Goal: Download file/media

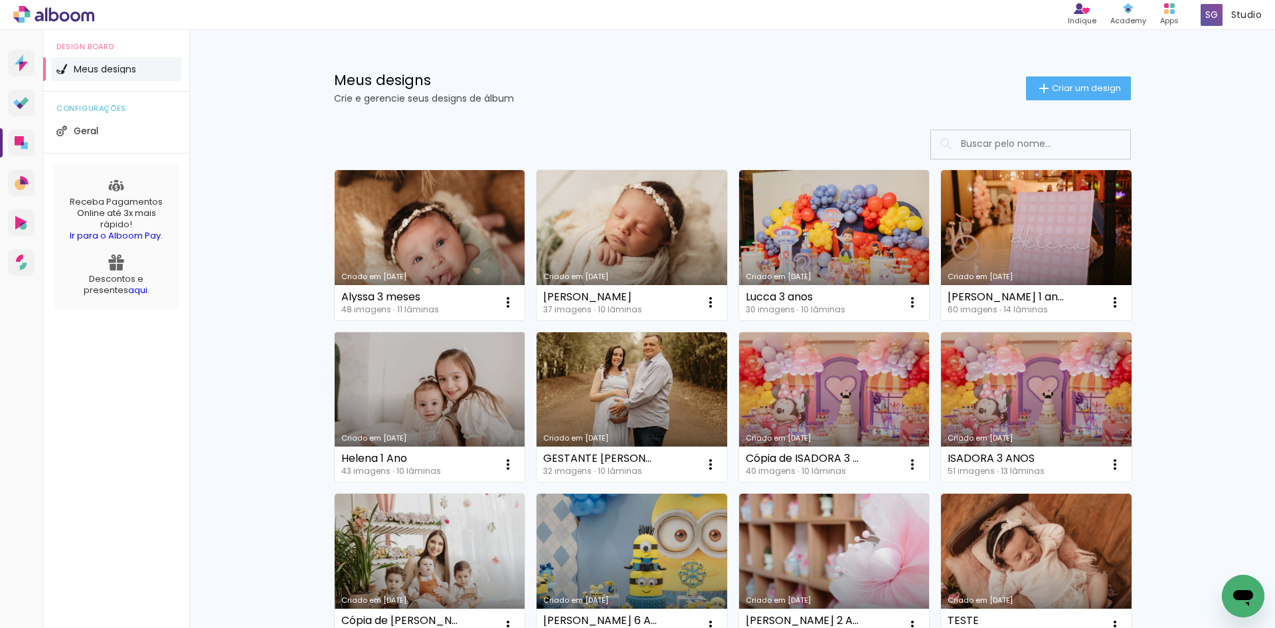
drag, startPoint x: 434, startPoint y: 400, endPoint x: 435, endPoint y: 391, distance: 9.4
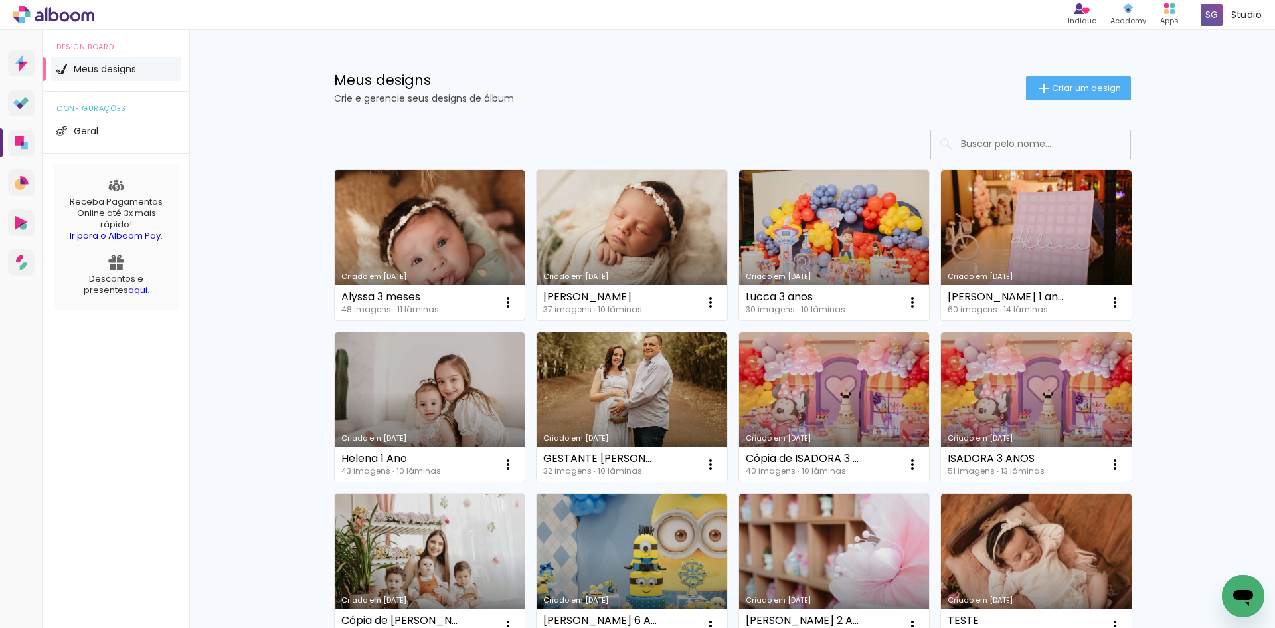
click at [428, 250] on link "Criado em [DATE]" at bounding box center [430, 245] width 191 height 150
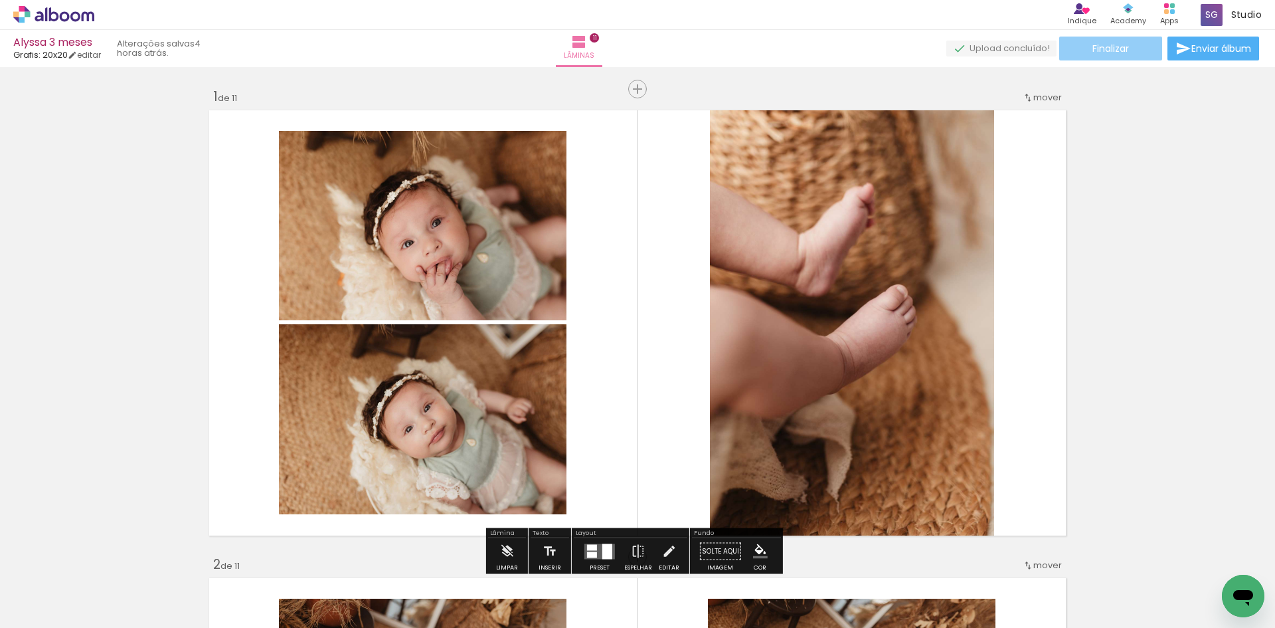
click at [1139, 50] on paper-button "Finalizar" at bounding box center [1110, 49] width 103 height 24
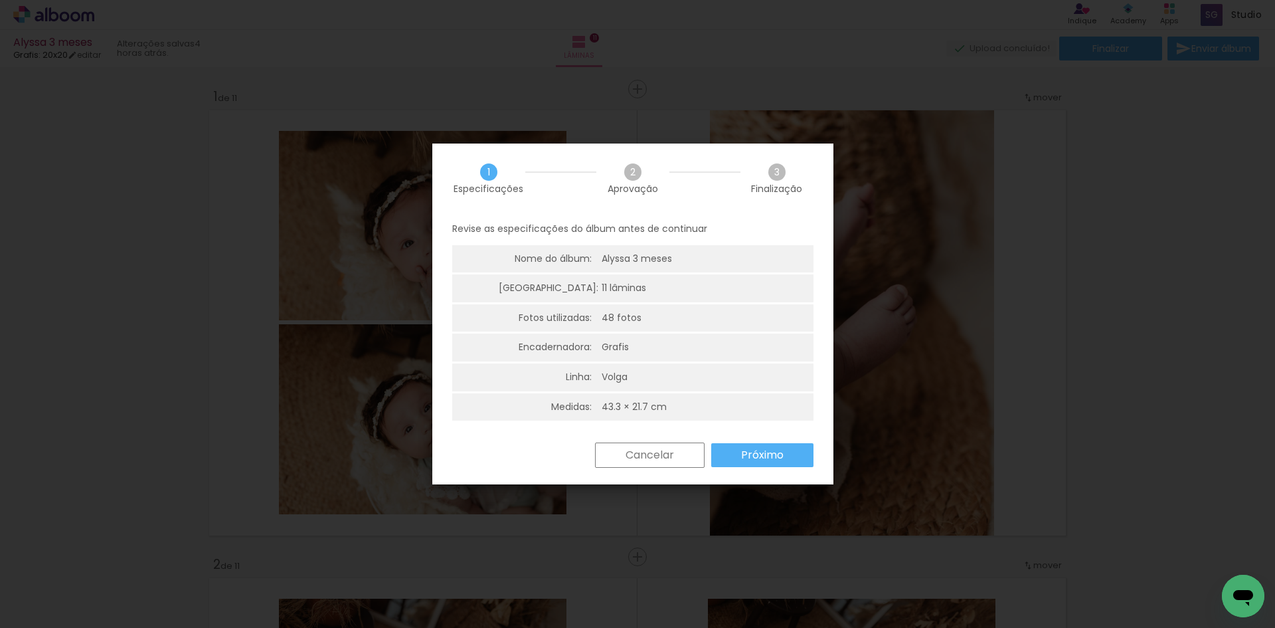
click at [782, 171] on span "3" at bounding box center [776, 171] width 17 height 17
click at [0, 0] on slot "Próximo" at bounding box center [0, 0] width 0 height 0
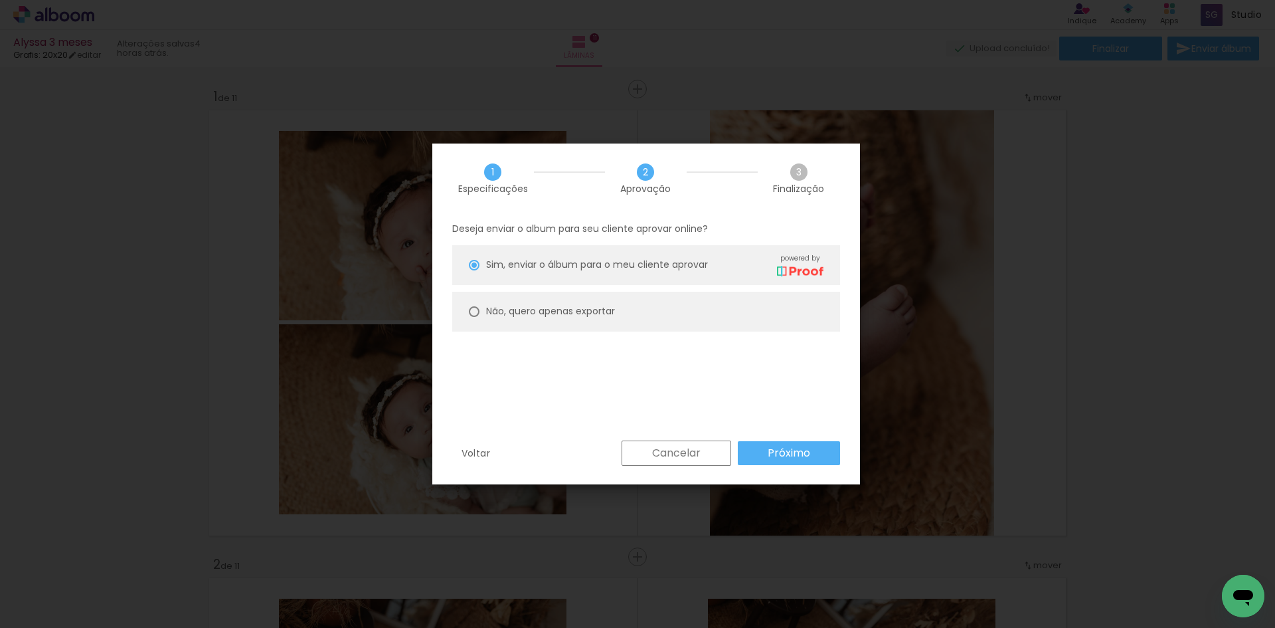
click at [0, 0] on slot "Próximo" at bounding box center [0, 0] width 0 height 0
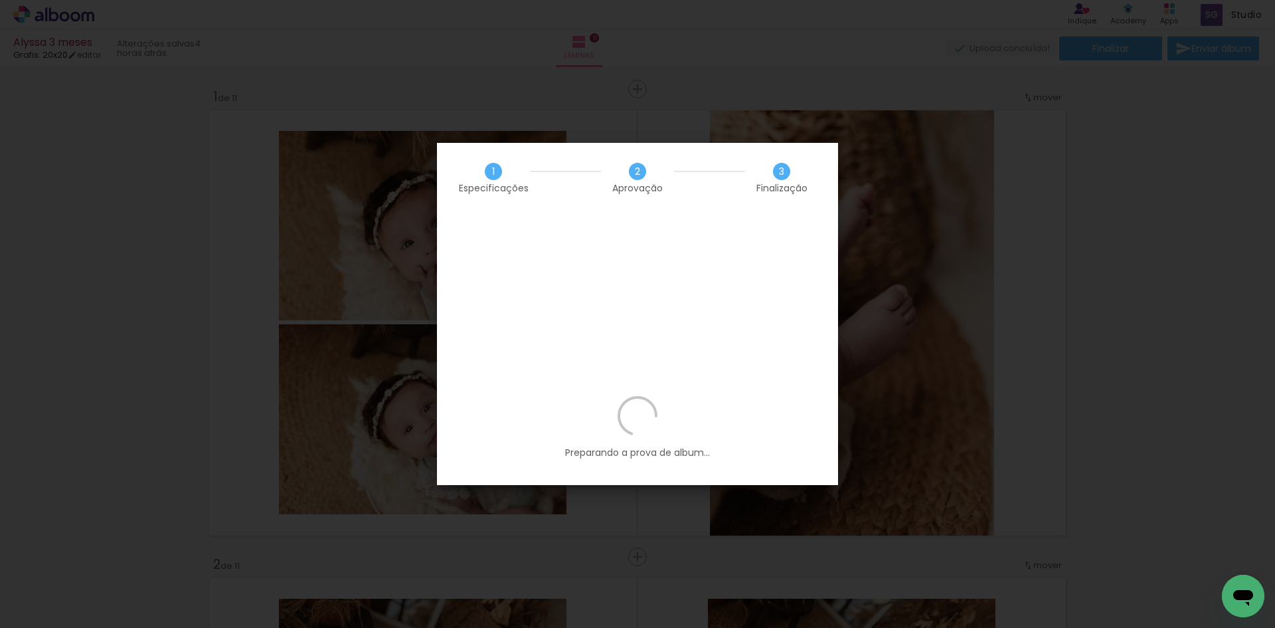
drag, startPoint x: 940, startPoint y: 252, endPoint x: 859, endPoint y: 245, distance: 81.3
click at [939, 252] on iron-overlay-backdrop at bounding box center [637, 314] width 1275 height 628
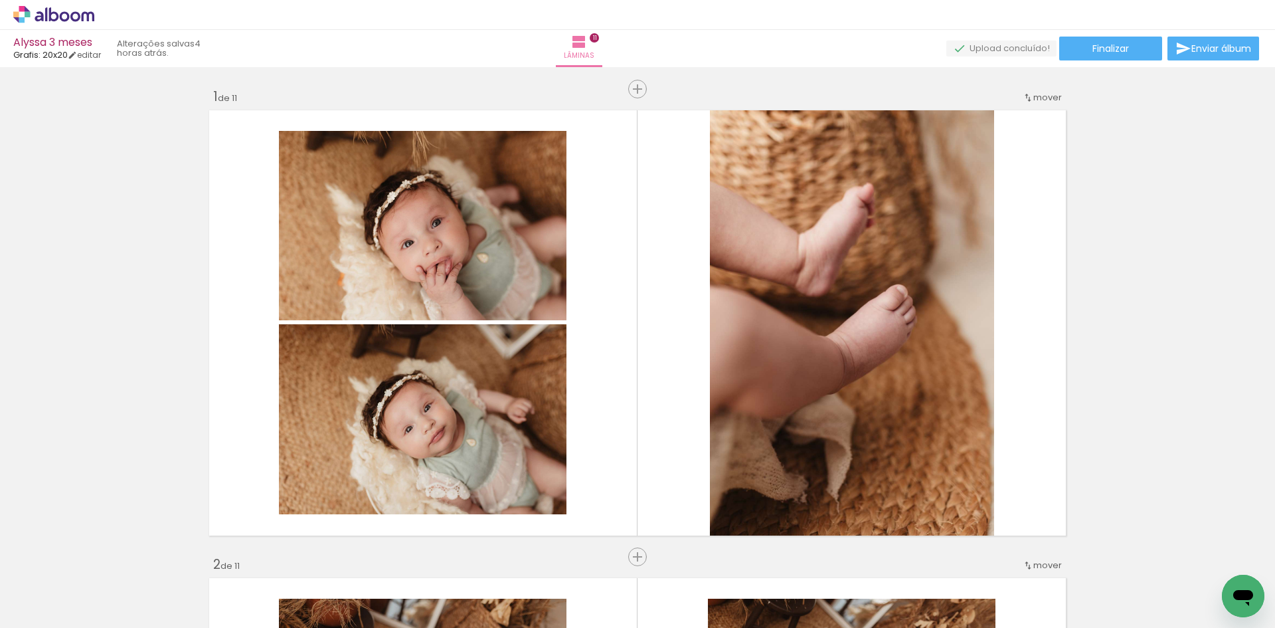
click at [70, 590] on iron-icon at bounding box center [67, 587] width 11 height 11
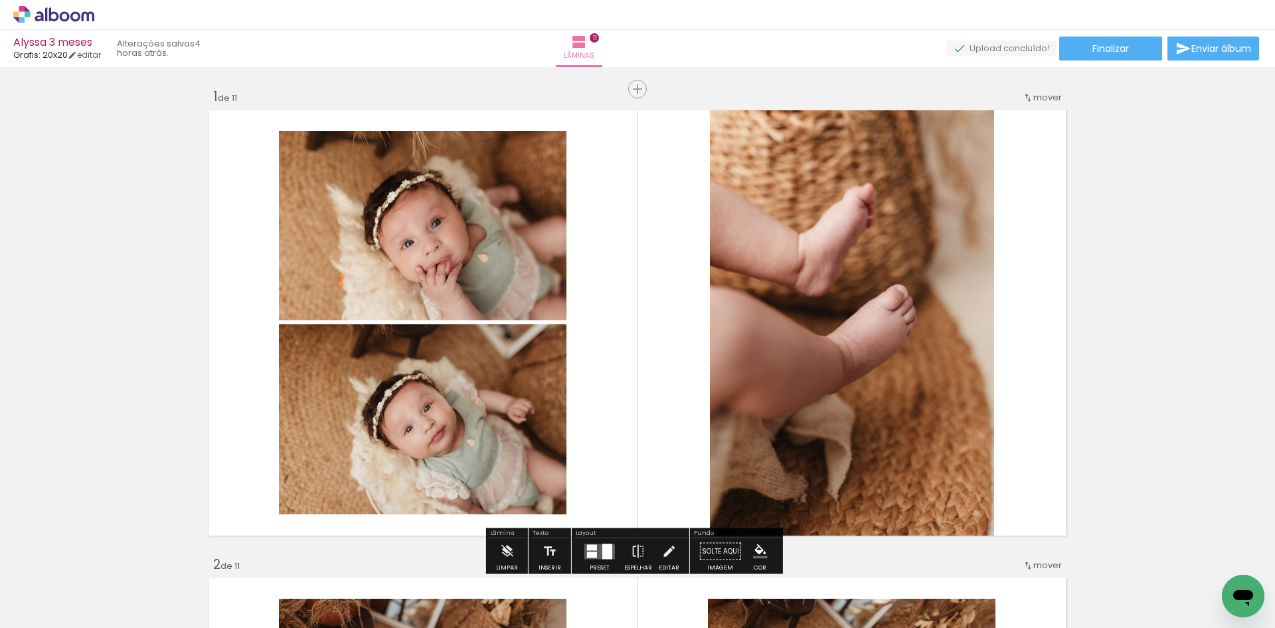
drag, startPoint x: 363, startPoint y: 197, endPoint x: 154, endPoint y: 238, distance: 213.1
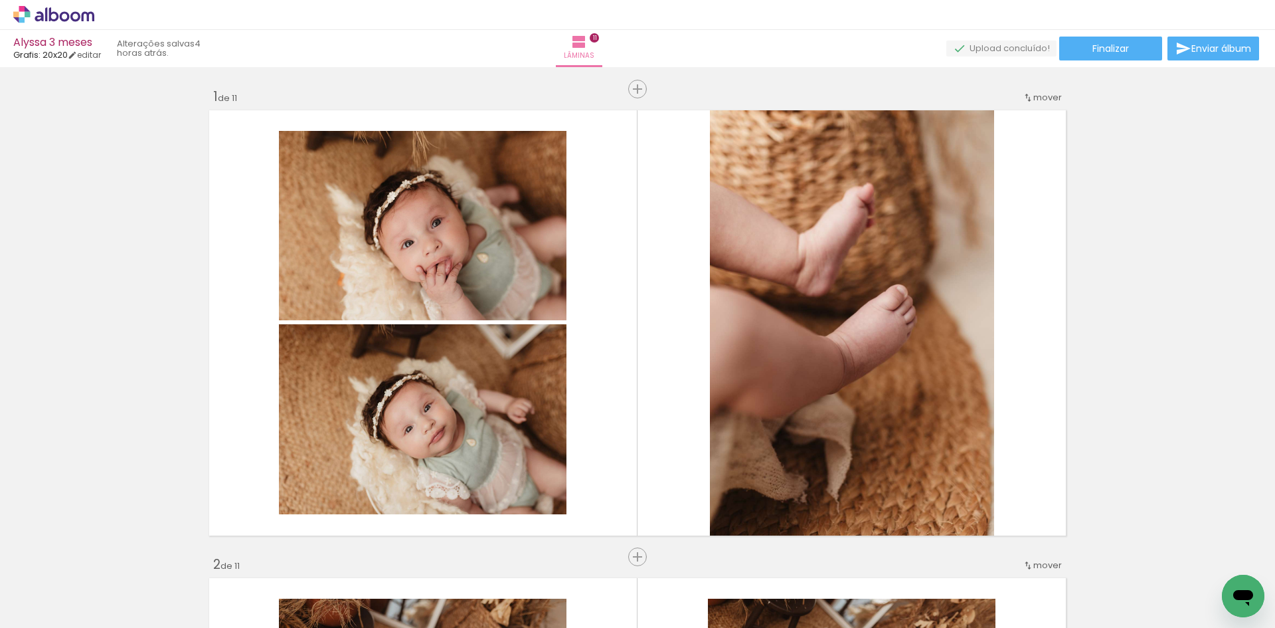
click at [1020, 44] on quentale-upload-monitor at bounding box center [1001, 49] width 110 height 17
click at [1078, 47] on paper-button "Finalizar" at bounding box center [1110, 49] width 103 height 24
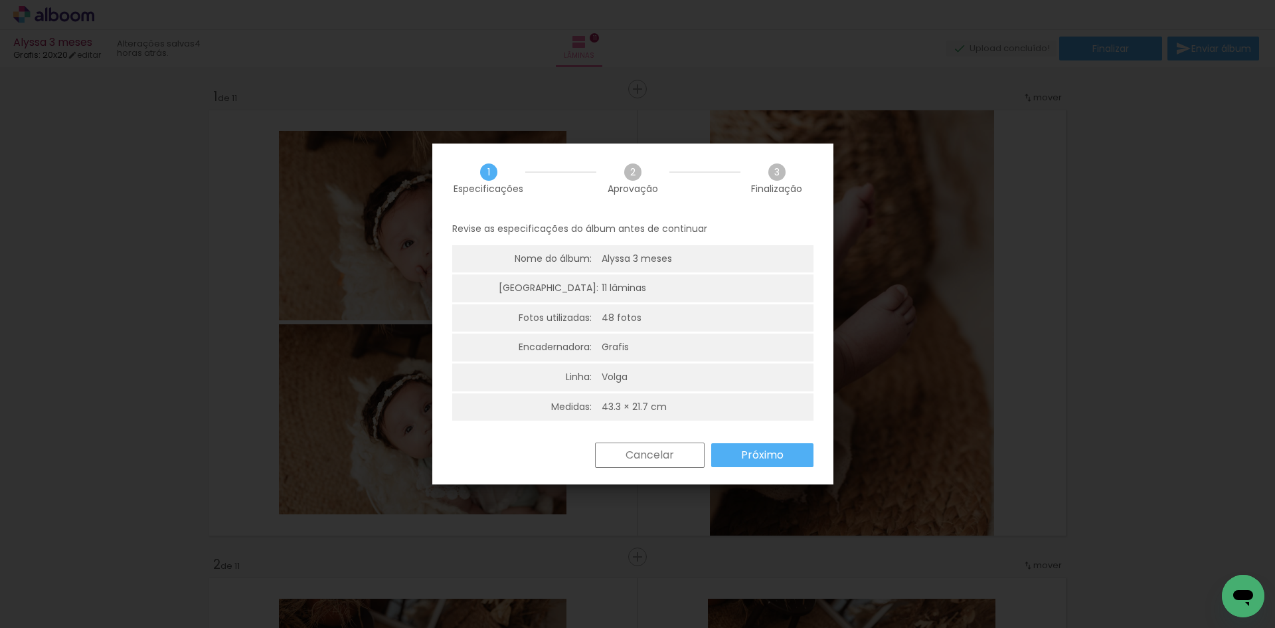
click at [739, 455] on paper-button "Próximo" at bounding box center [762, 455] width 102 height 24
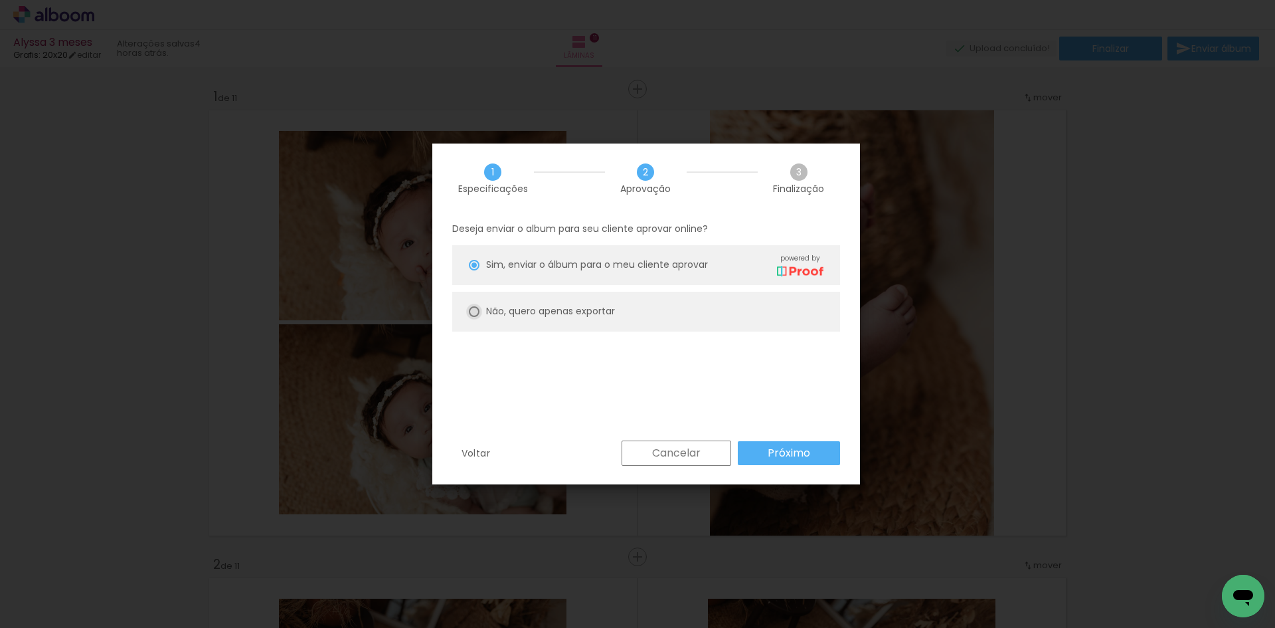
click at [476, 270] on div at bounding box center [474, 265] width 11 height 11
type paper-radio-button "on"
click at [0, 0] on slot "Próximo" at bounding box center [0, 0] width 0 height 0
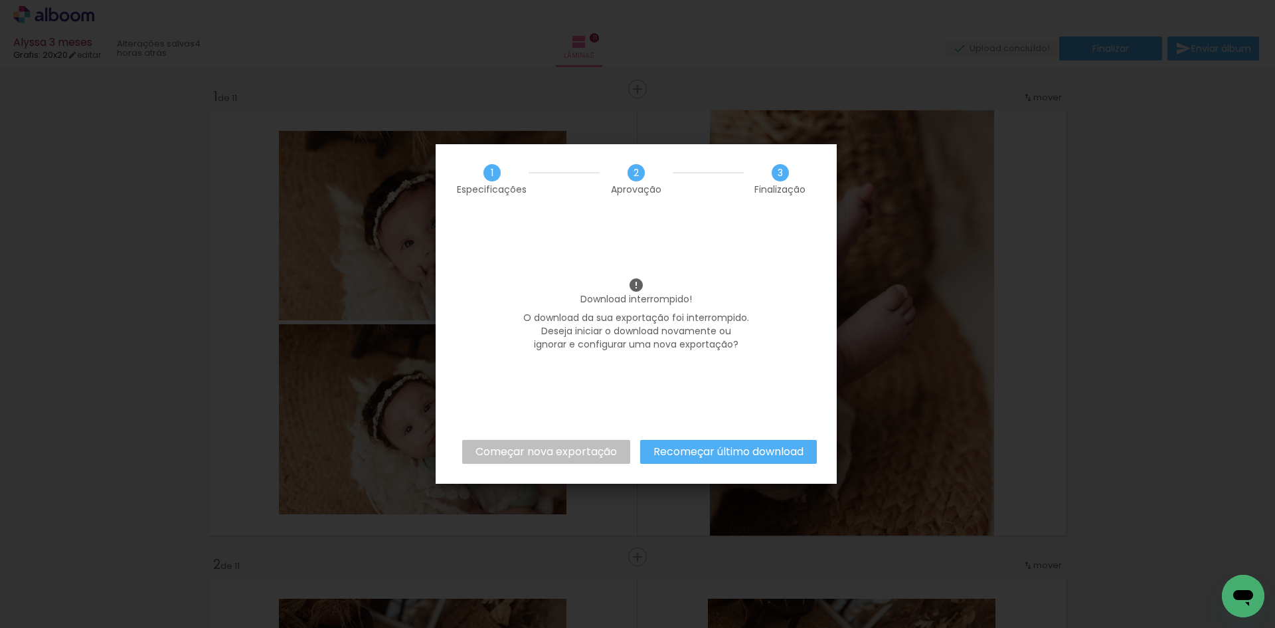
click at [0, 0] on slot "Começar nova exportação" at bounding box center [0, 0] width 0 height 0
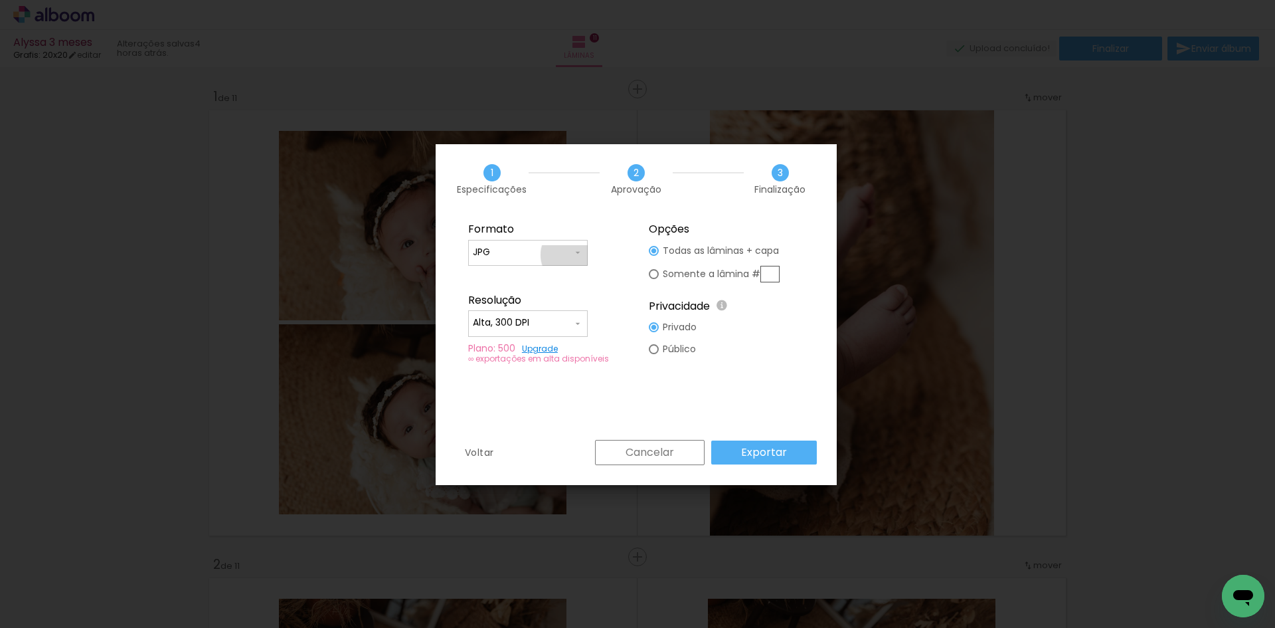
click at [571, 255] on input "JPG" at bounding box center [523, 252] width 100 height 13
click at [570, 250] on paper-item "JPG" at bounding box center [528, 250] width 120 height 27
click at [560, 325] on input "Alta, 300 DPI" at bounding box center [523, 322] width 100 height 13
click at [570, 320] on paper-item "Alta, 300 DPI" at bounding box center [528, 321] width 120 height 27
click at [0, 0] on slot "Exportar" at bounding box center [0, 0] width 0 height 0
